Goal: Transaction & Acquisition: Purchase product/service

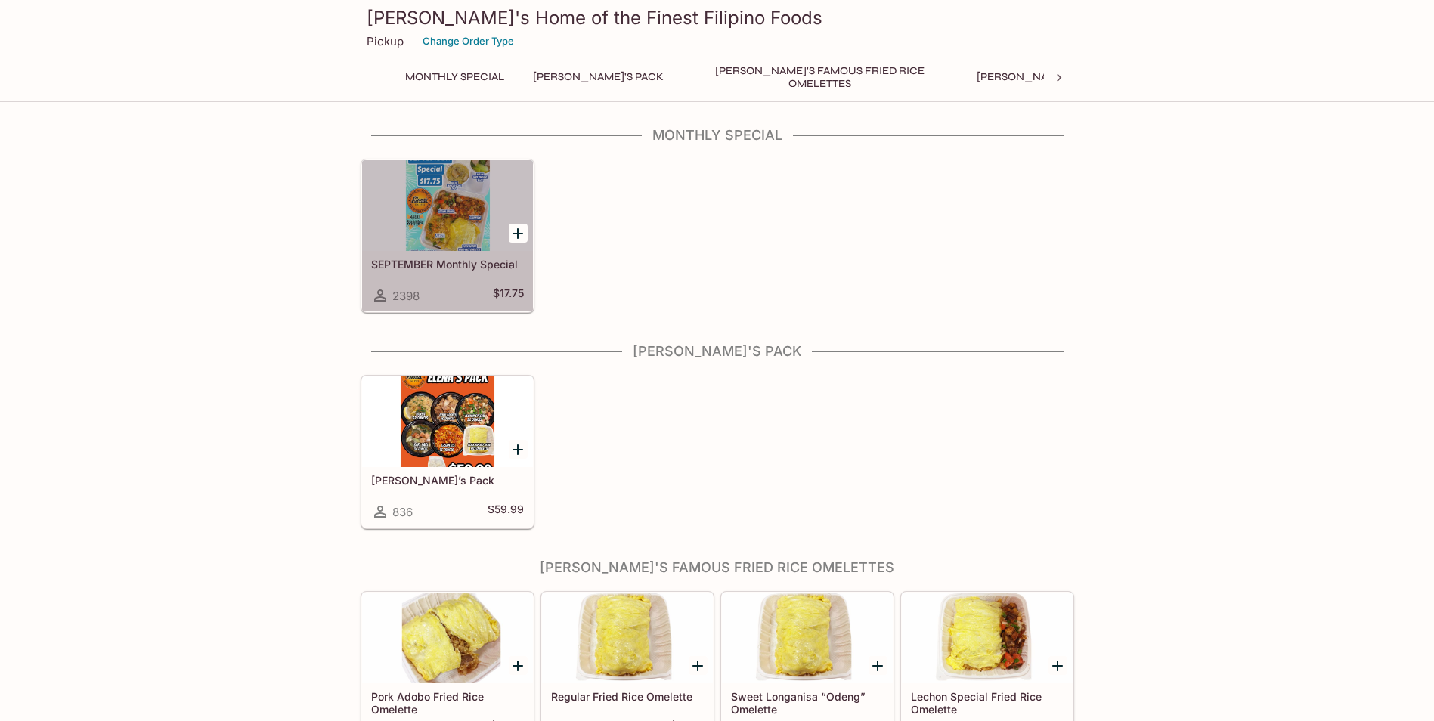
click at [389, 242] on div at bounding box center [447, 205] width 171 height 91
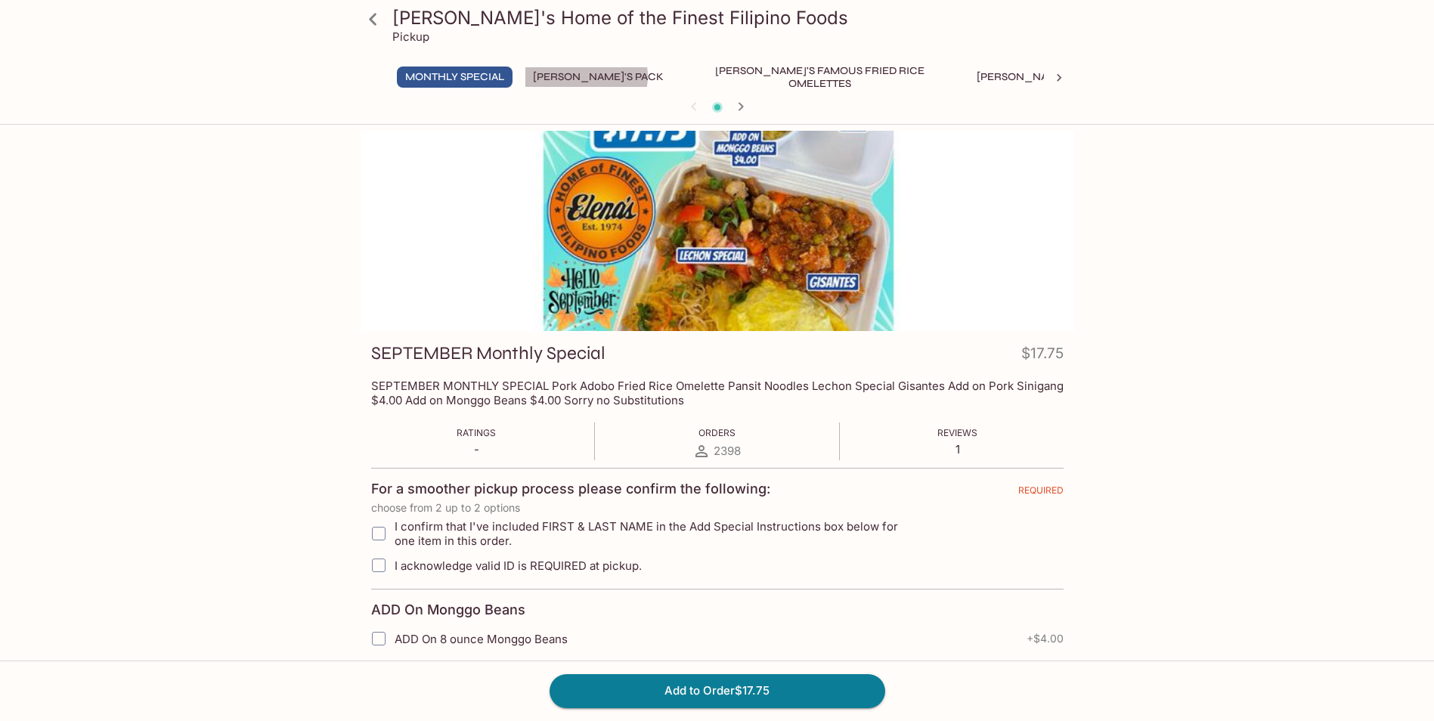
click at [587, 76] on button "[PERSON_NAME]'s Pack" at bounding box center [598, 77] width 147 height 21
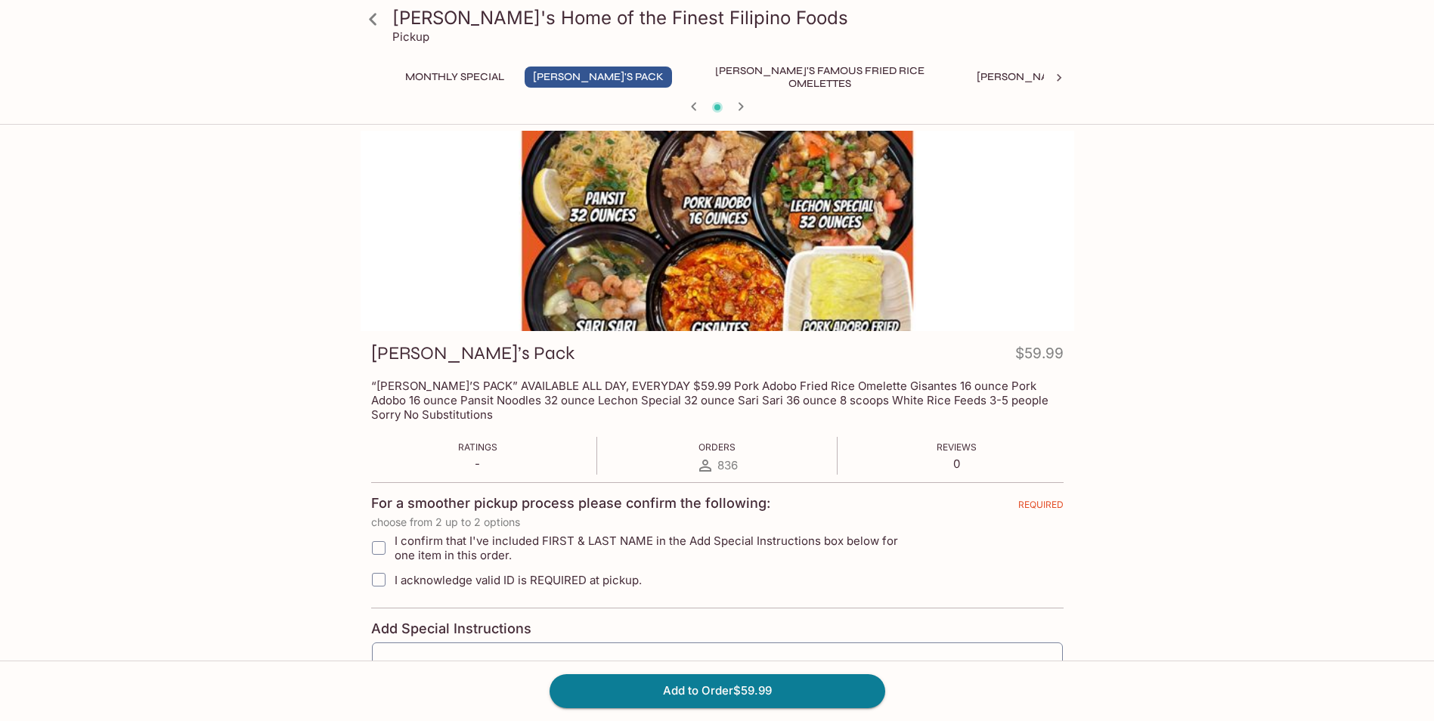
click at [379, 17] on icon at bounding box center [373, 19] width 26 height 26
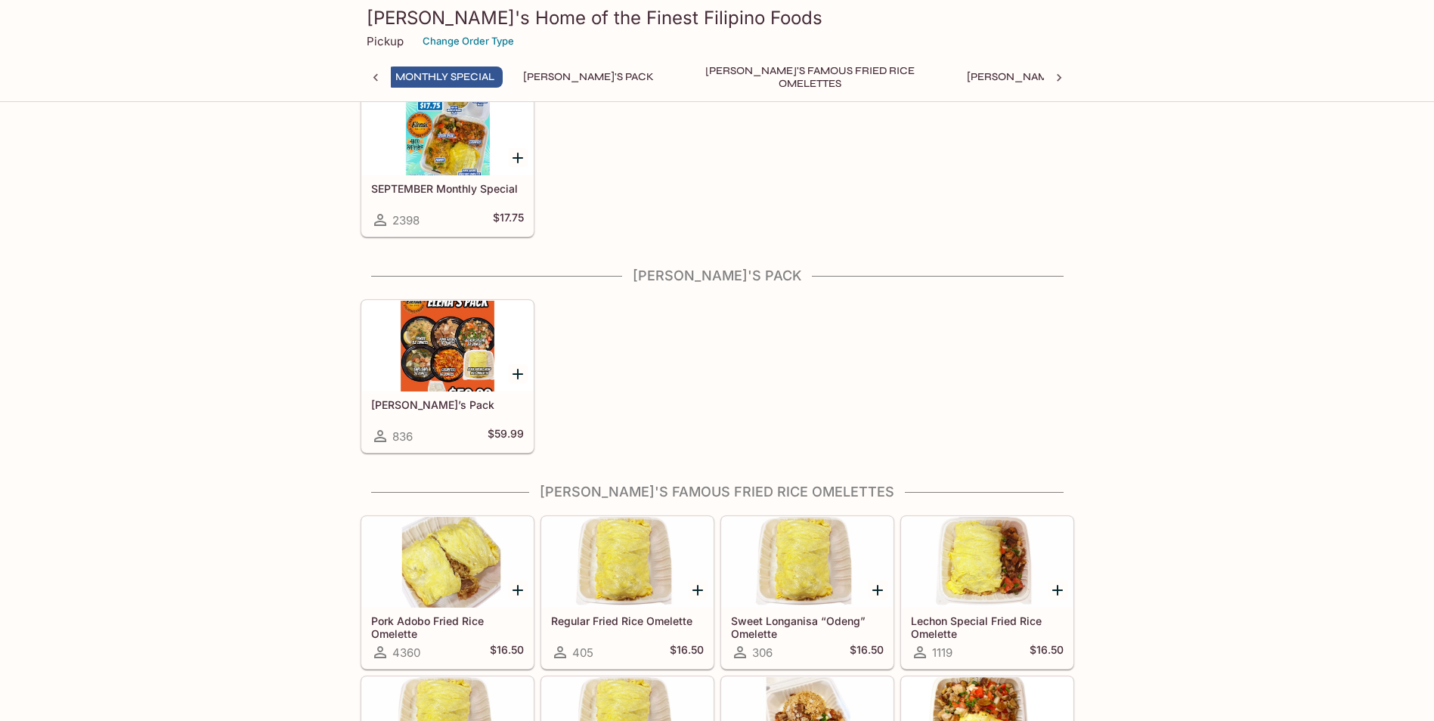
scroll to position [0, 6]
click at [391, 339] on div at bounding box center [447, 346] width 171 height 91
